Goal: Task Accomplishment & Management: Manage account settings

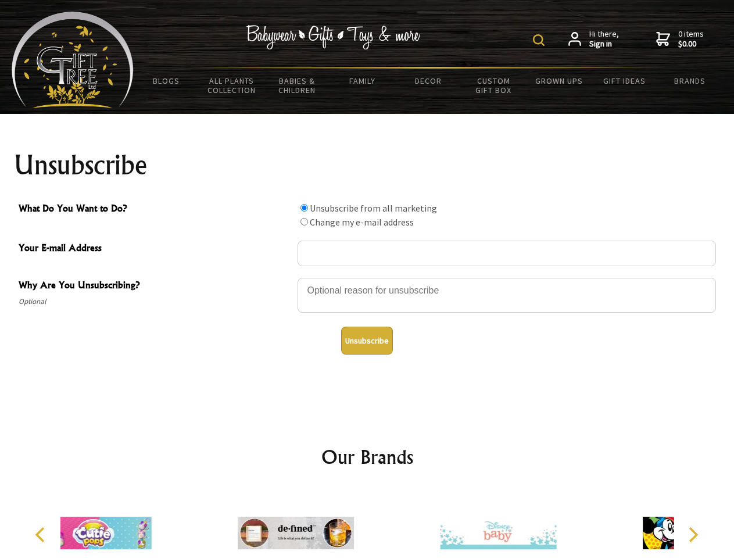
click at [540, 40] on img at bounding box center [539, 40] width 12 height 12
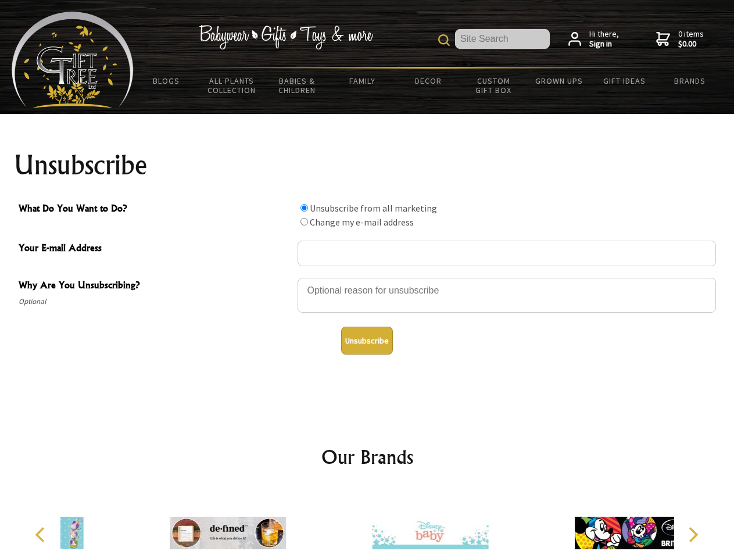
click at [367, 277] on div at bounding box center [506, 297] width 418 height 41
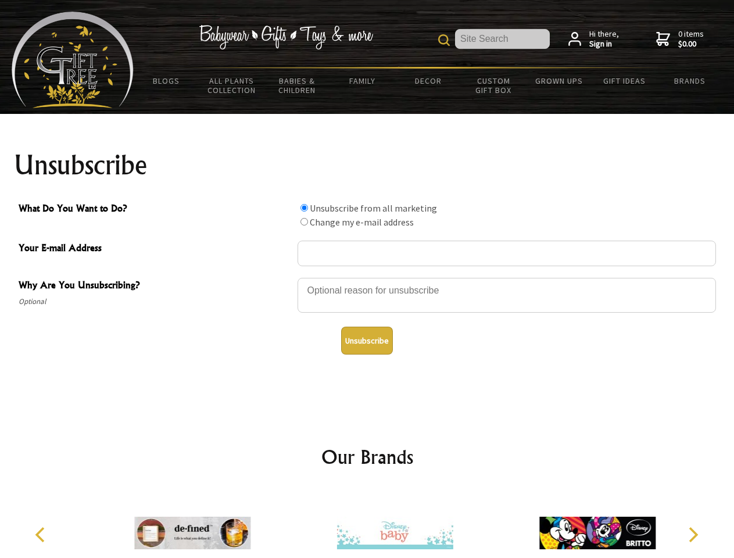
click at [304, 207] on input "What Do You Want to Do?" at bounding box center [304, 208] width 8 height 8
click at [304, 221] on input "What Do You Want to Do?" at bounding box center [304, 222] width 8 height 8
radio input "true"
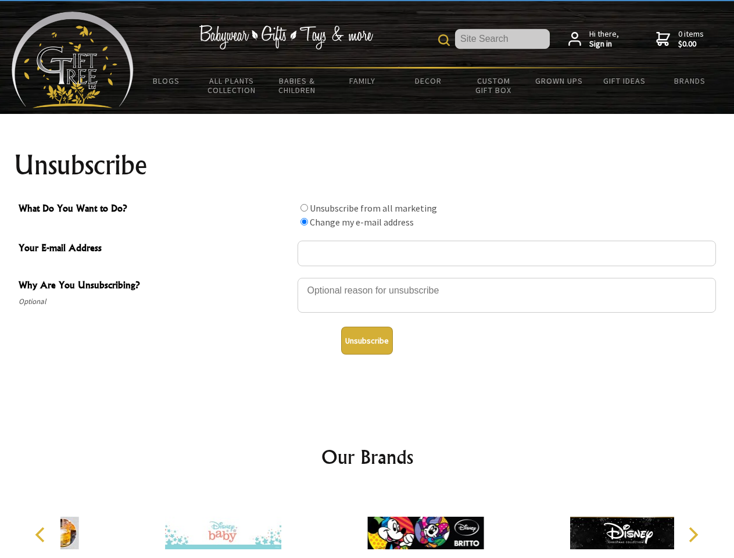
click at [367, 340] on button "Unsubscribe" at bounding box center [367, 341] width 52 height 28
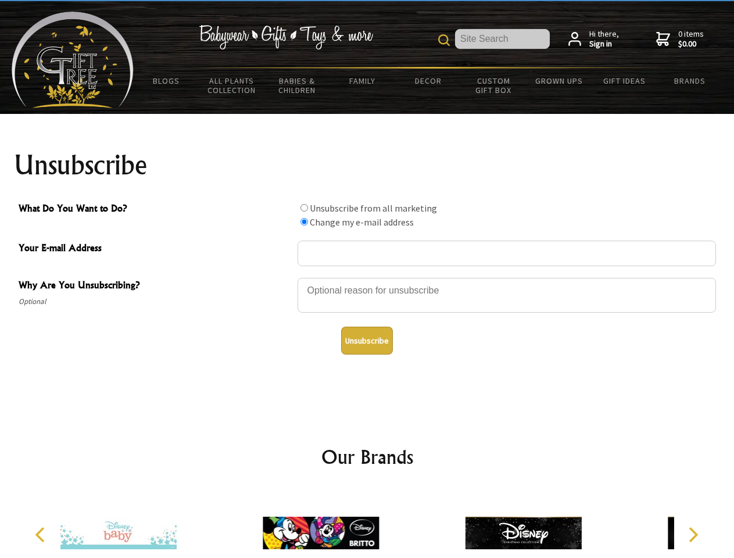
click at [367, 523] on img at bounding box center [321, 532] width 116 height 87
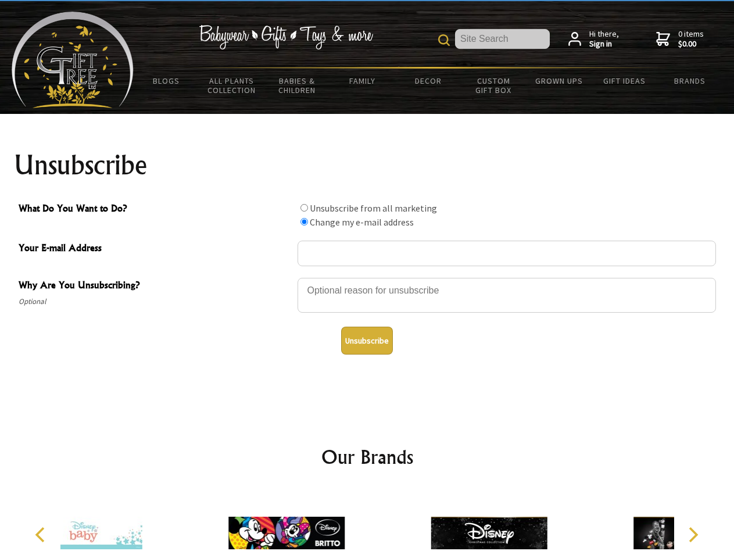
click at [42, 535] on icon "Previous" at bounding box center [41, 534] width 15 height 15
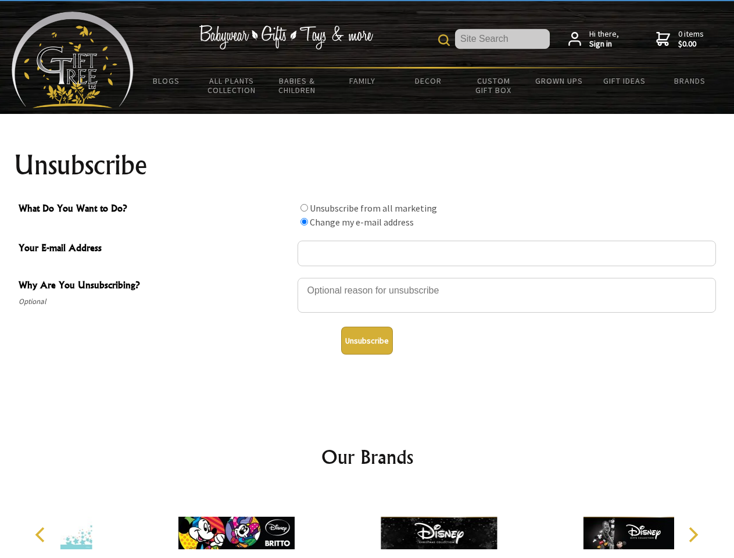
click at [693, 535] on icon "Next" at bounding box center [691, 534] width 15 height 15
